Goal: Find specific page/section: Find specific page/section

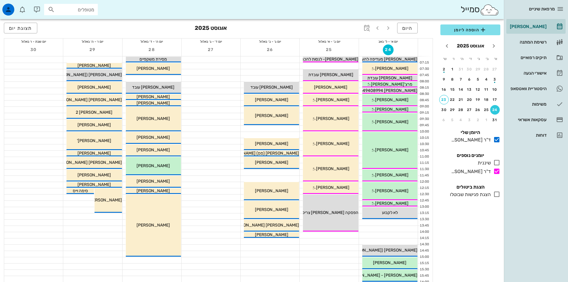
scroll to position [179, 0]
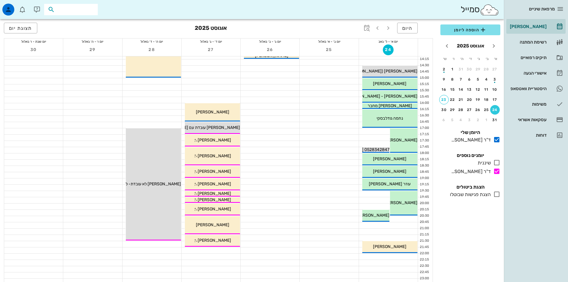
click at [91, 9] on input "text" at bounding box center [75, 10] width 38 height 8
type input "h"
type input "p"
type input "[PERSON_NAME]"
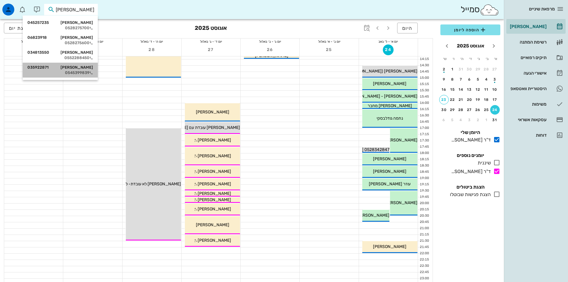
click at [74, 70] on div "0545399839" at bounding box center [60, 72] width 66 height 5
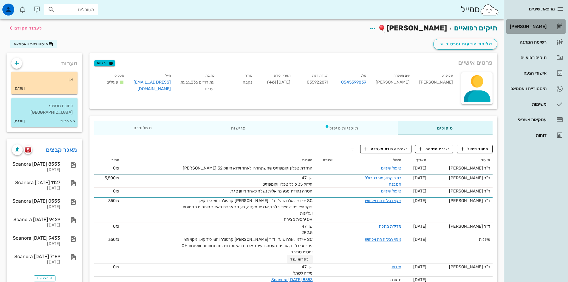
click at [529, 25] on div "[PERSON_NAME]" at bounding box center [527, 26] width 38 height 5
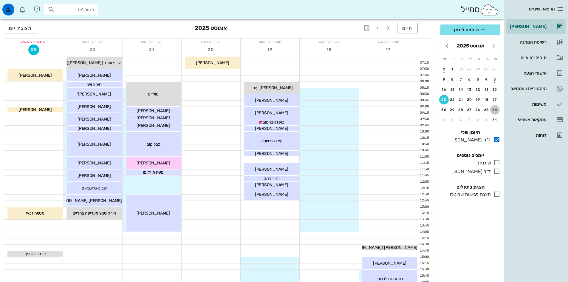
click at [494, 110] on div "24" at bounding box center [495, 110] width 10 height 4
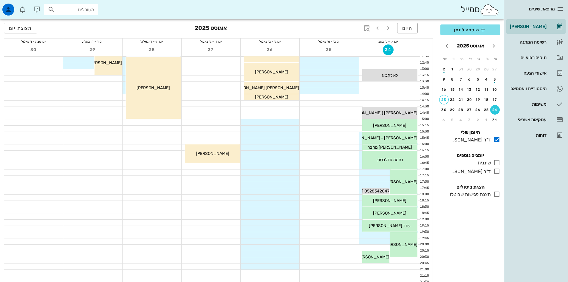
scroll to position [149, 0]
